Goal: Check status

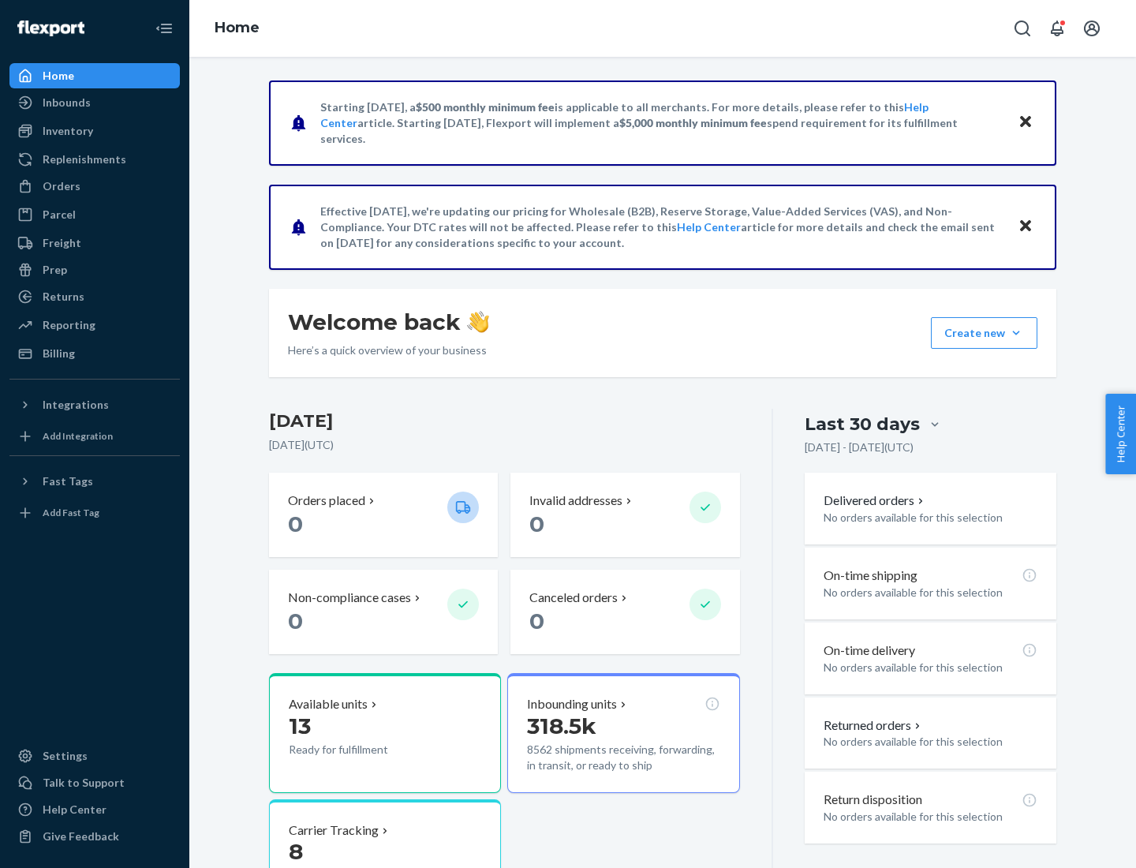
click at [1016, 333] on button "Create new Create new inbound Create new order Create new product" at bounding box center [984, 333] width 106 height 32
click at [54, 270] on div "Prep" at bounding box center [55, 270] width 24 height 16
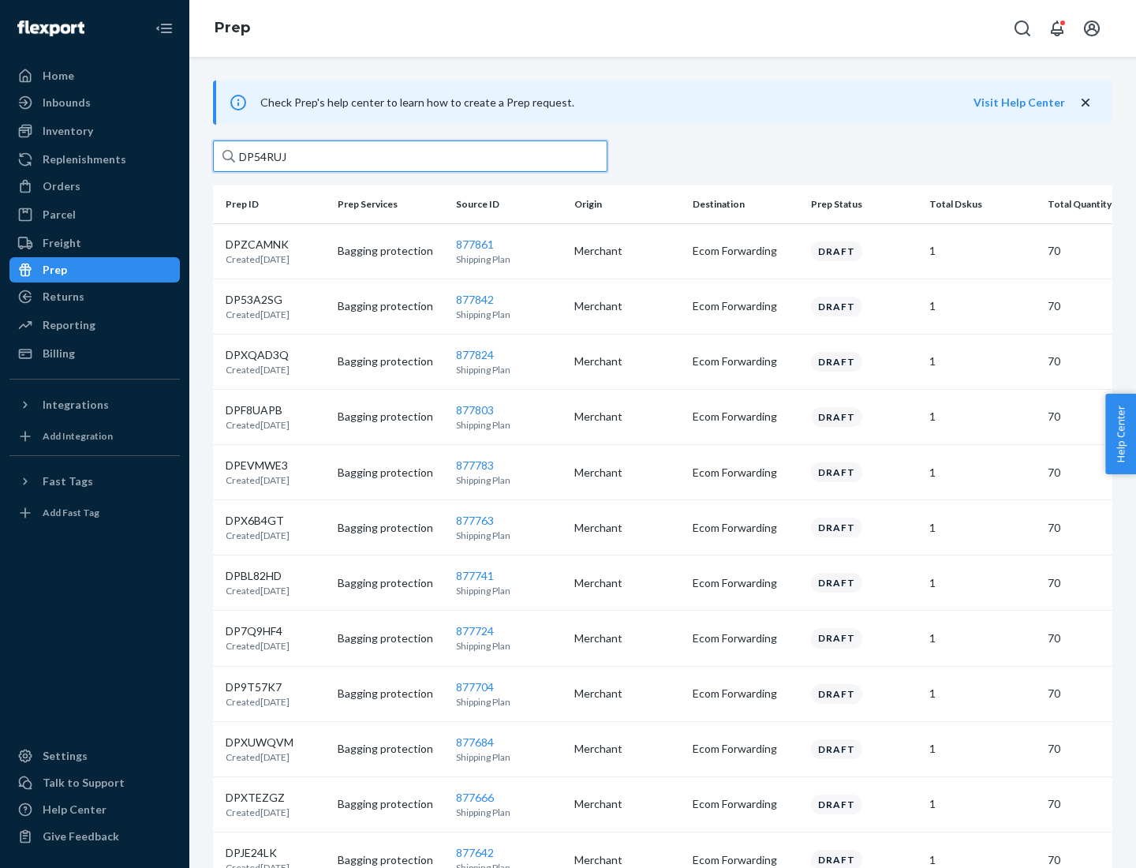
type input "DP54RUJL"
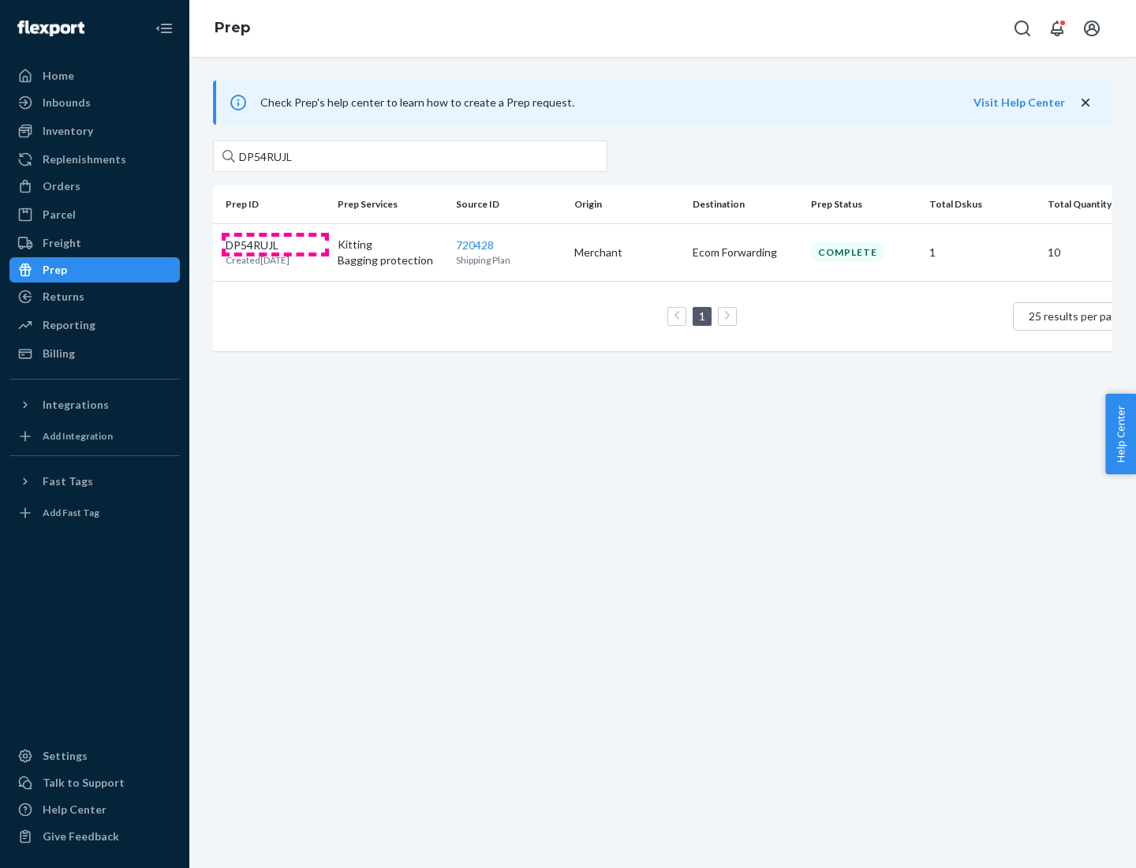
click at [275, 244] on p "DP54RUJL" at bounding box center [258, 245] width 64 height 16
